Goal: Browse casually

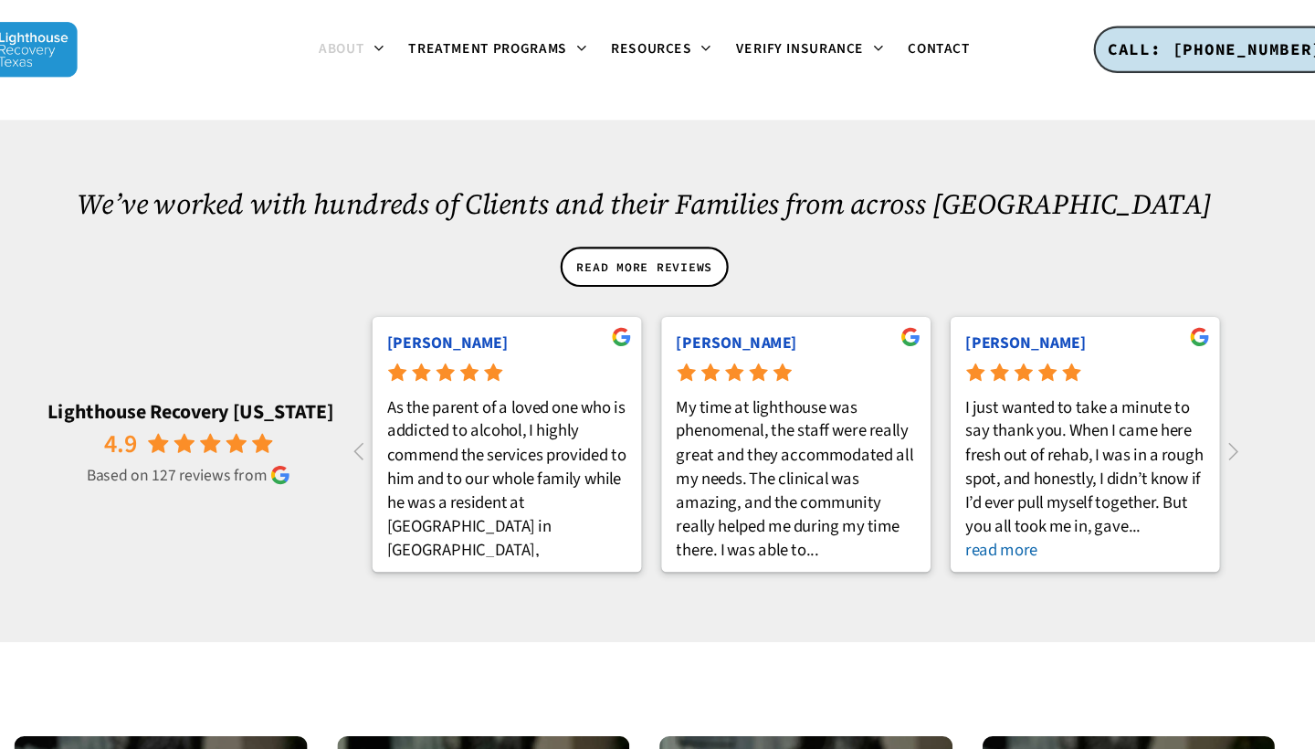
scroll to position [2492, 0]
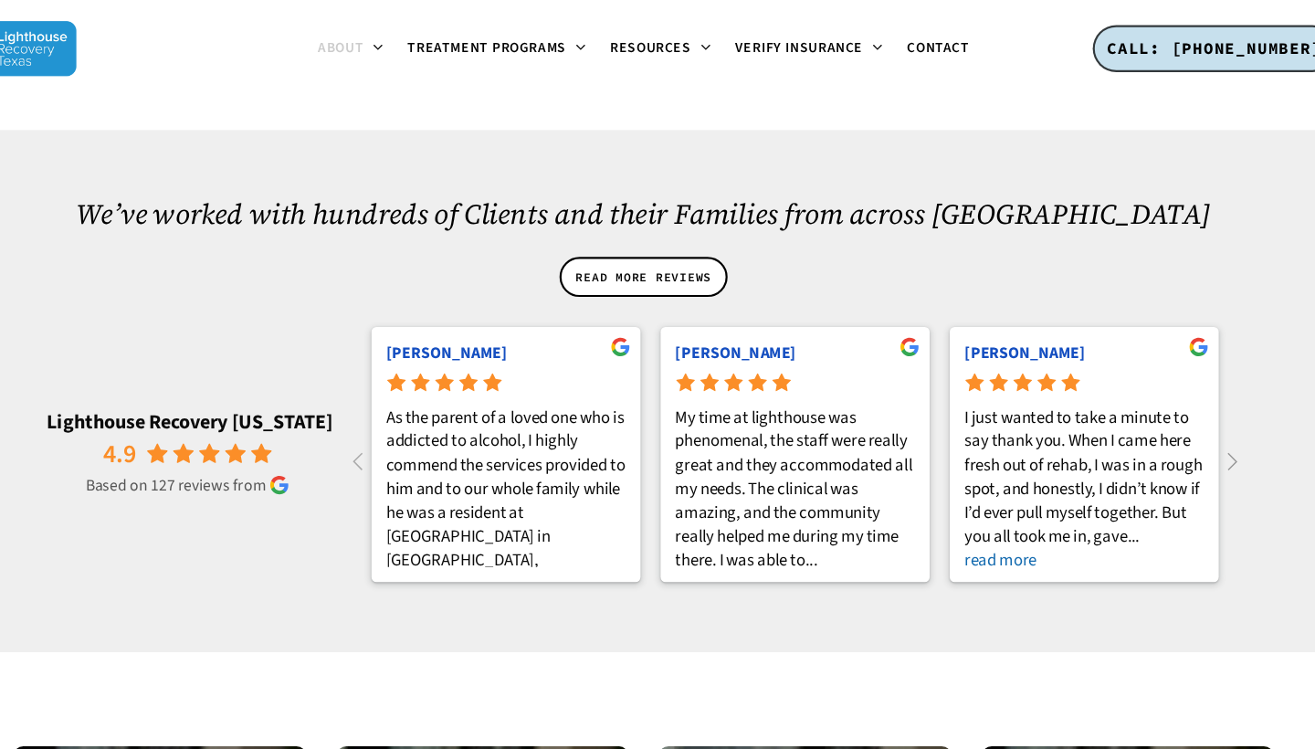
click at [1179, 407] on icon at bounding box center [1194, 422] width 30 height 30
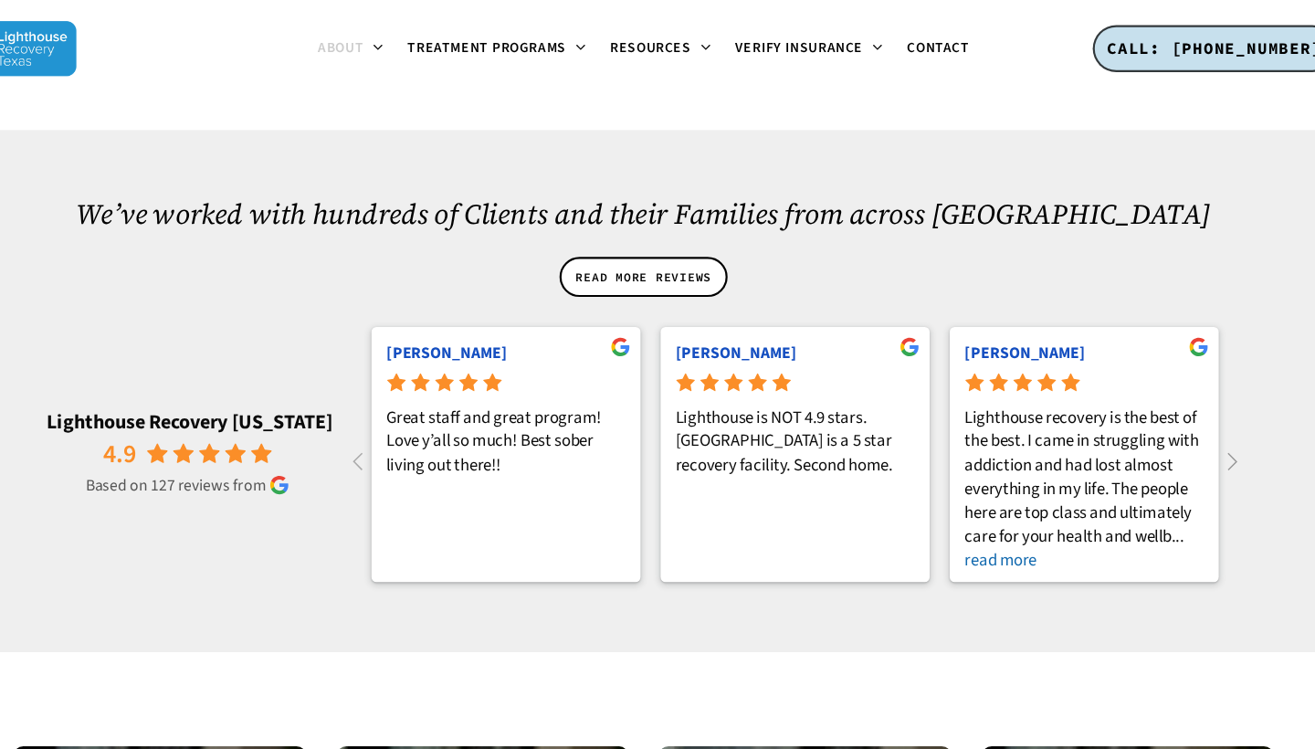
click at [1179, 407] on icon at bounding box center [1194, 422] width 30 height 30
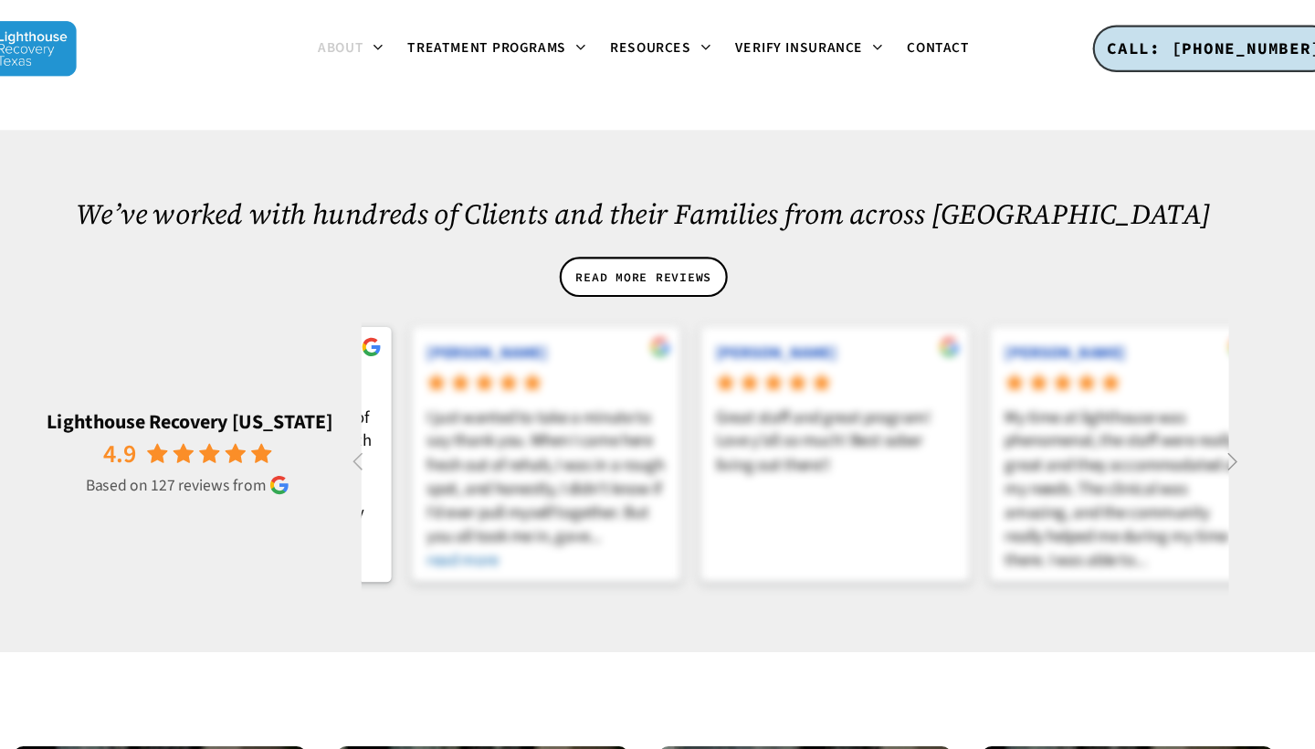
scroll to position [0, 1583]
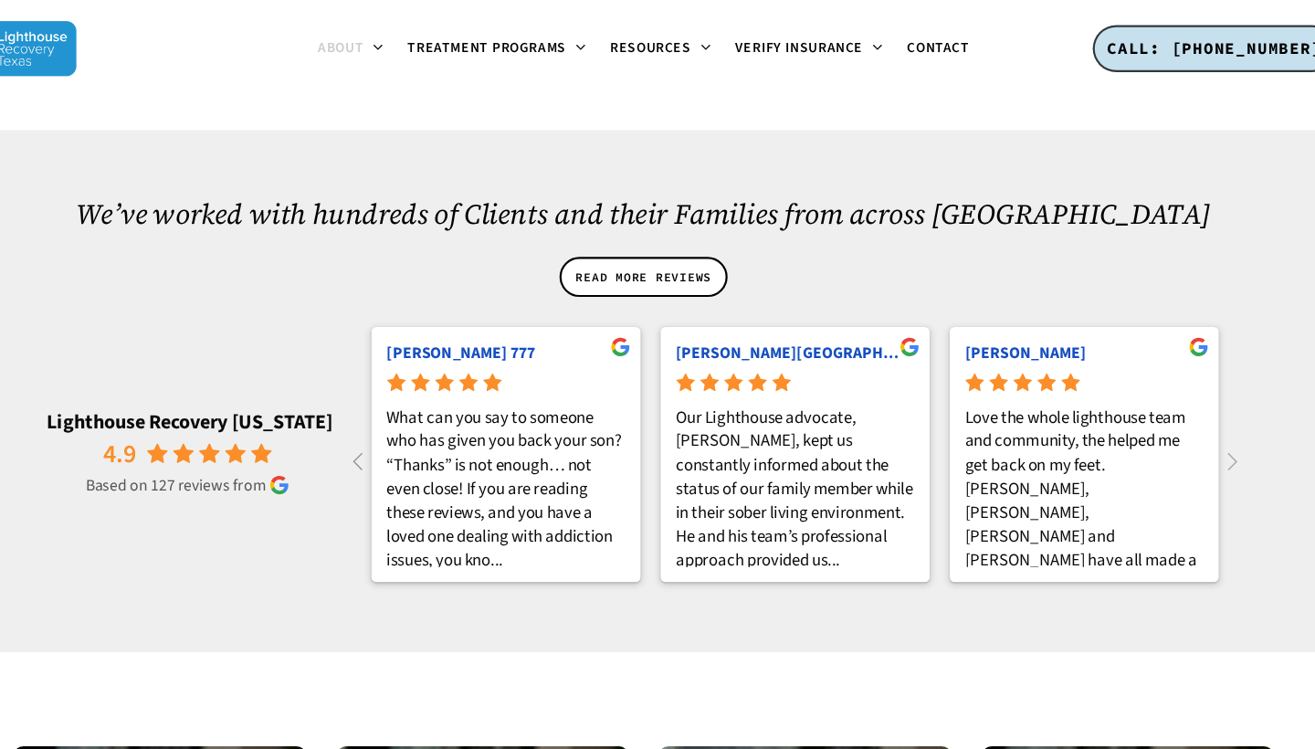
click at [382, 407] on icon at bounding box center [397, 422] width 30 height 30
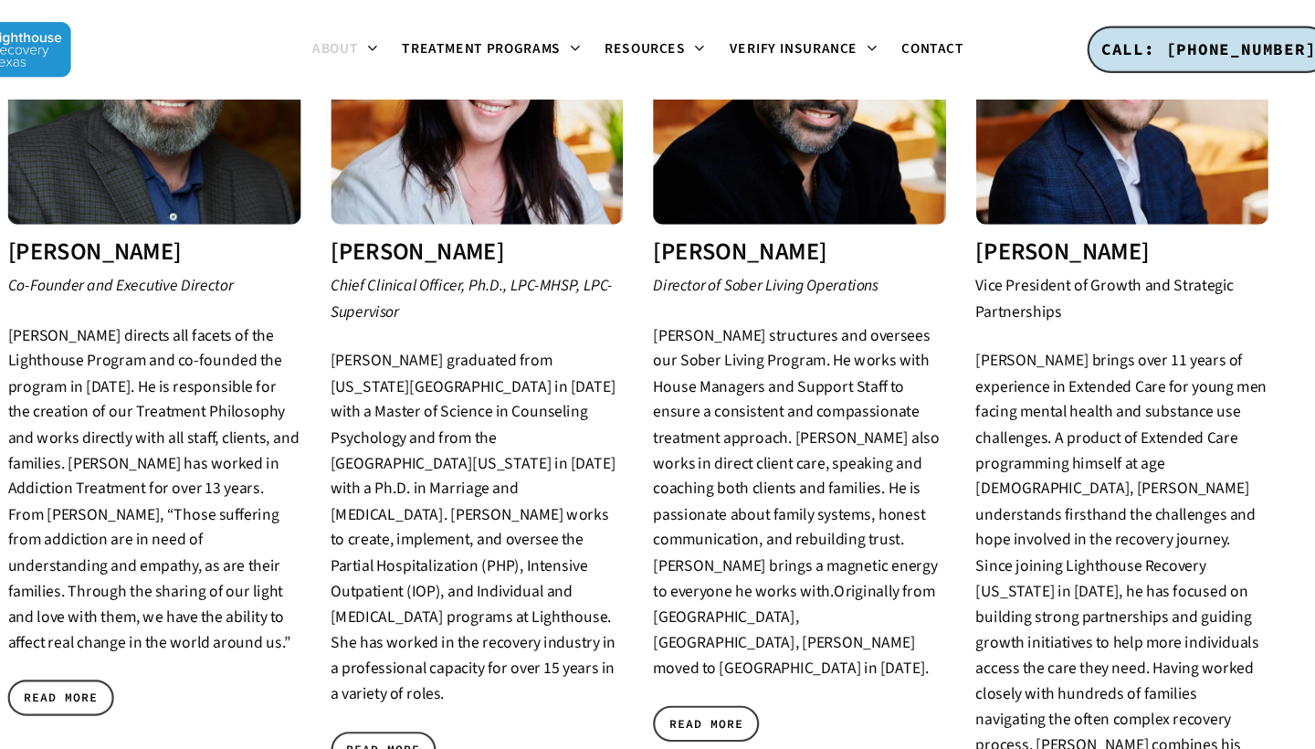
scroll to position [849, 0]
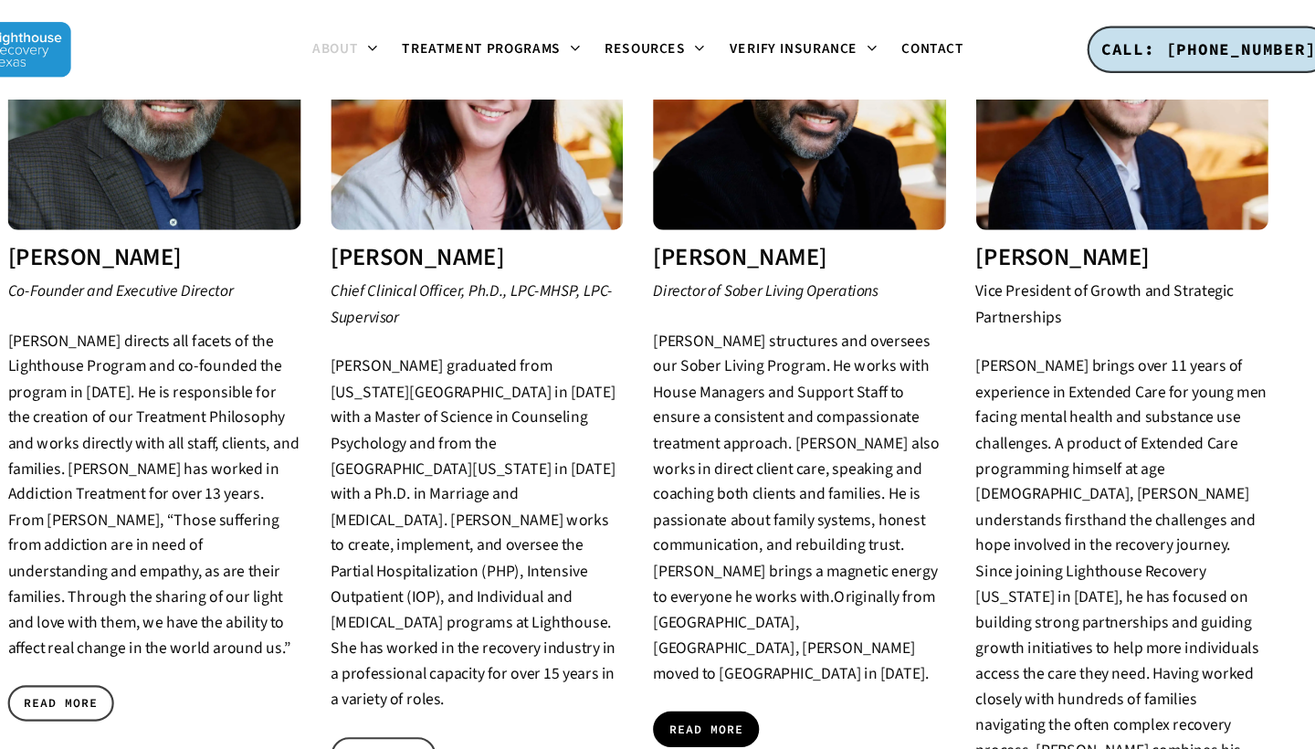
click at [686, 656] on span "READ MORE" at bounding box center [720, 665] width 68 height 18
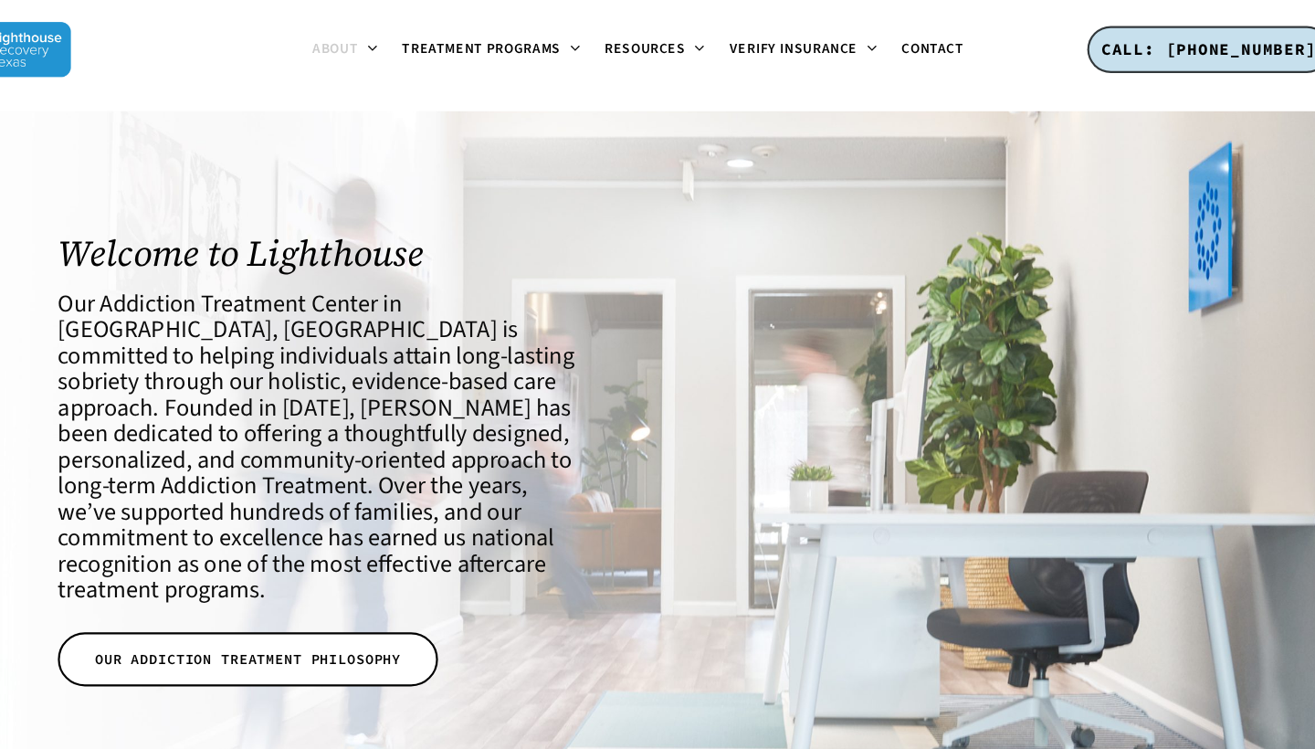
scroll to position [0, 0]
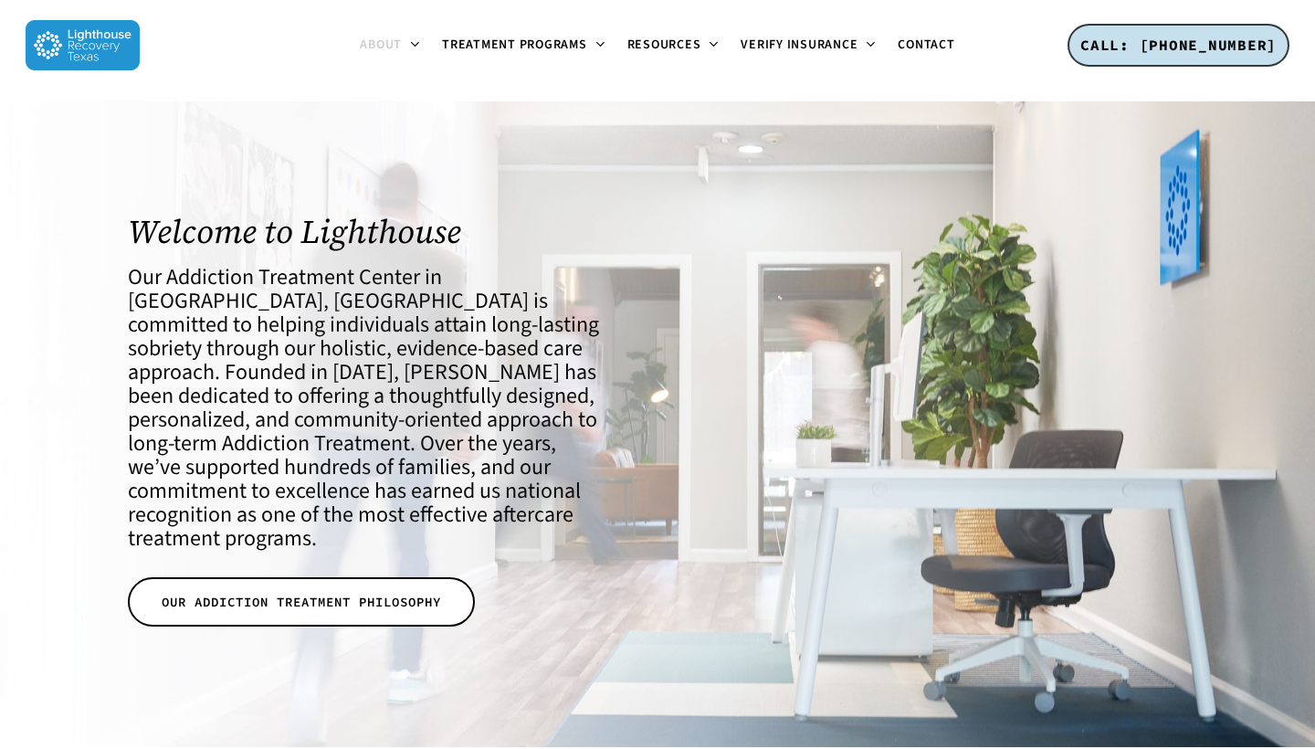
click at [66, 43] on img at bounding box center [83, 45] width 114 height 50
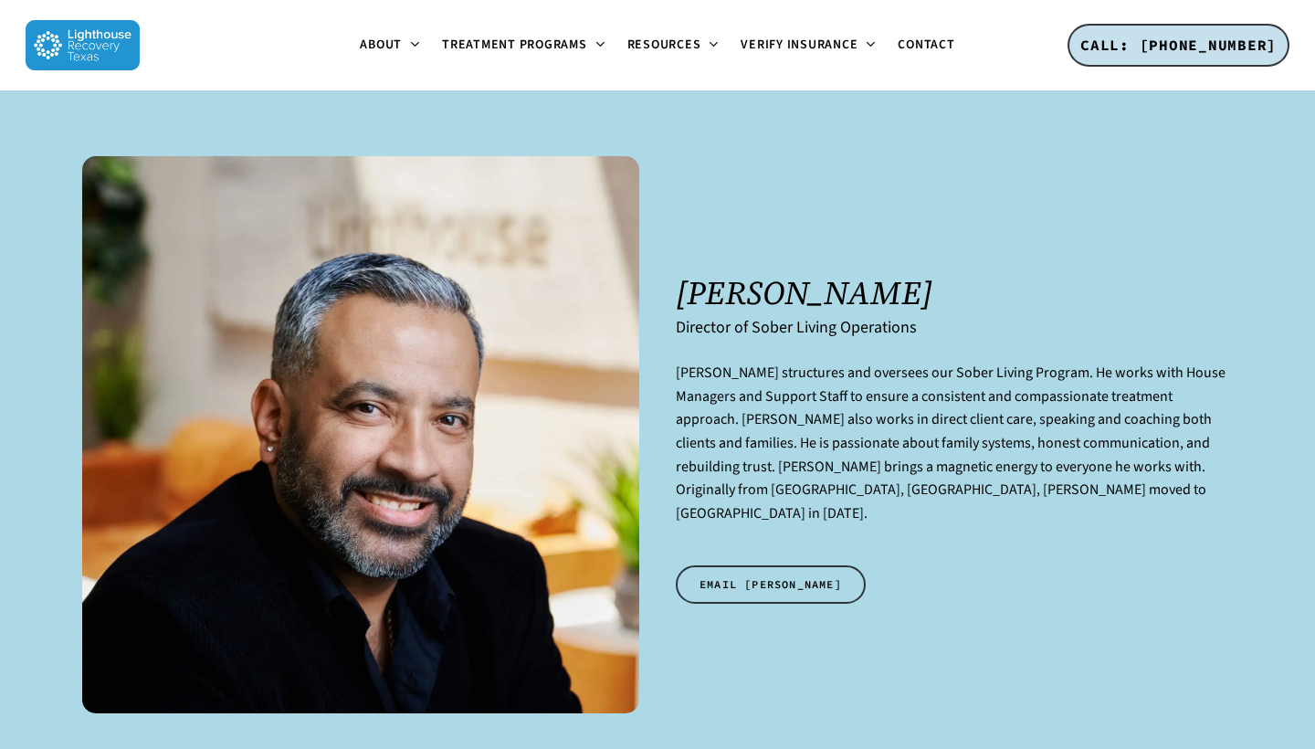
scroll to position [1, 0]
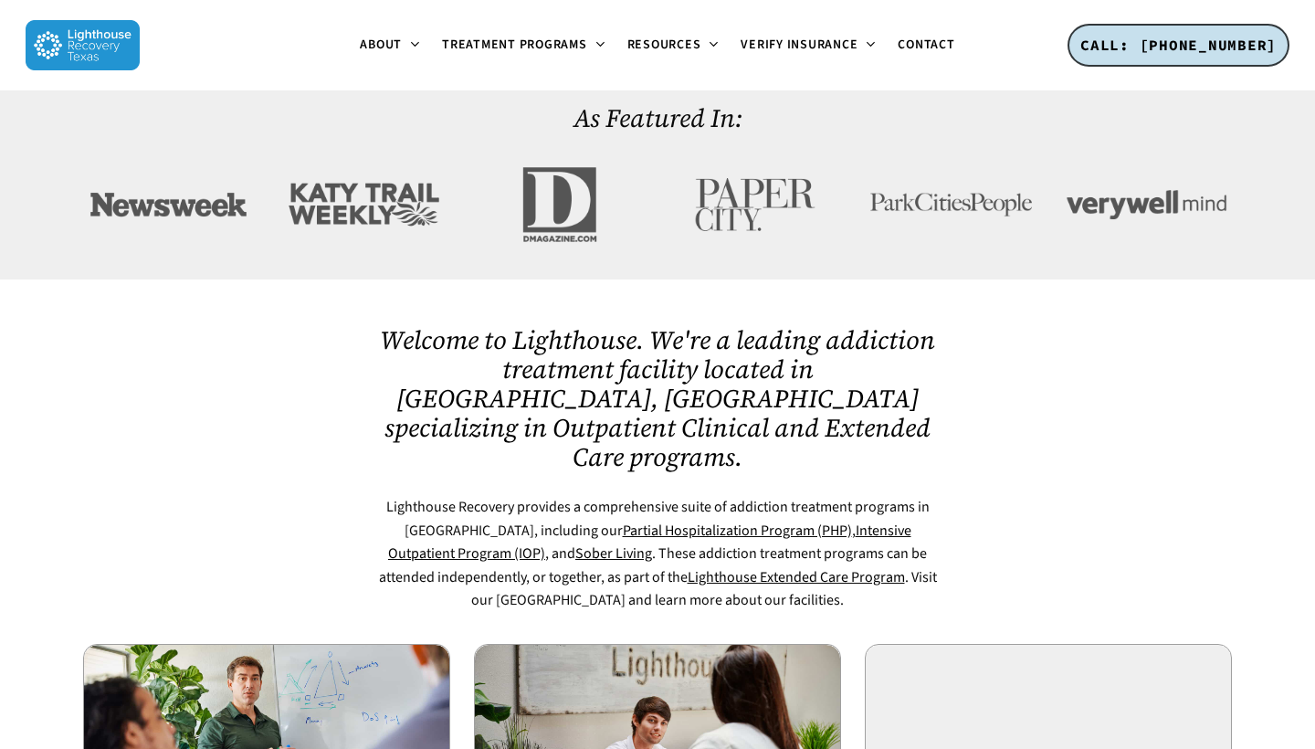
scroll to position [645, 0]
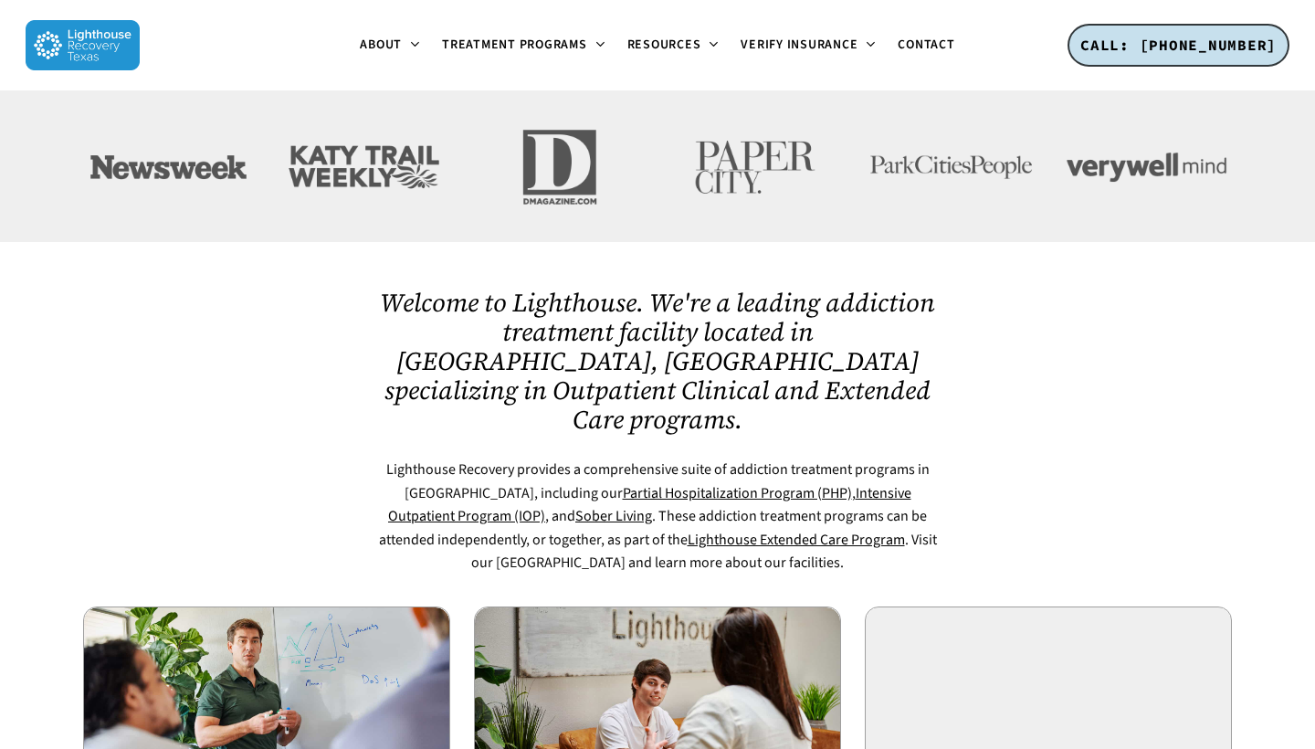
scroll to position [818, 0]
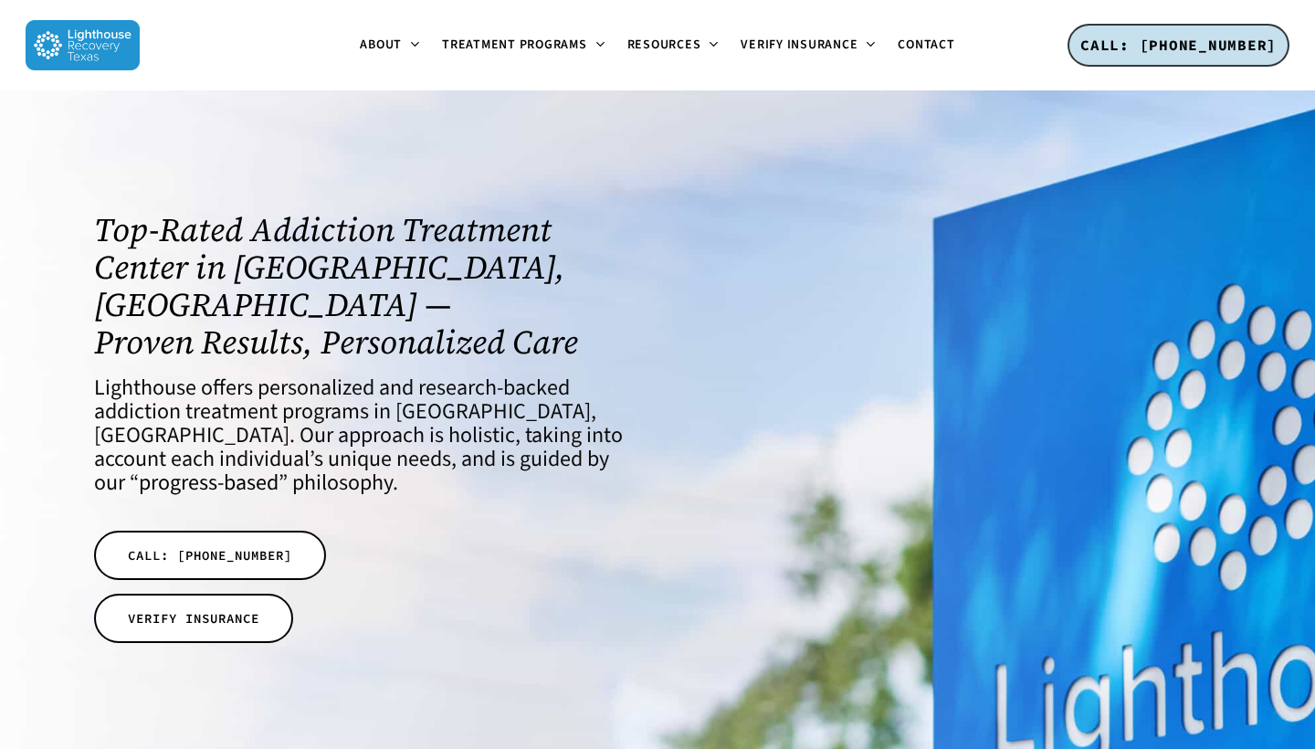
scroll to position [58, 0]
